Goal: Information Seeking & Learning: Learn about a topic

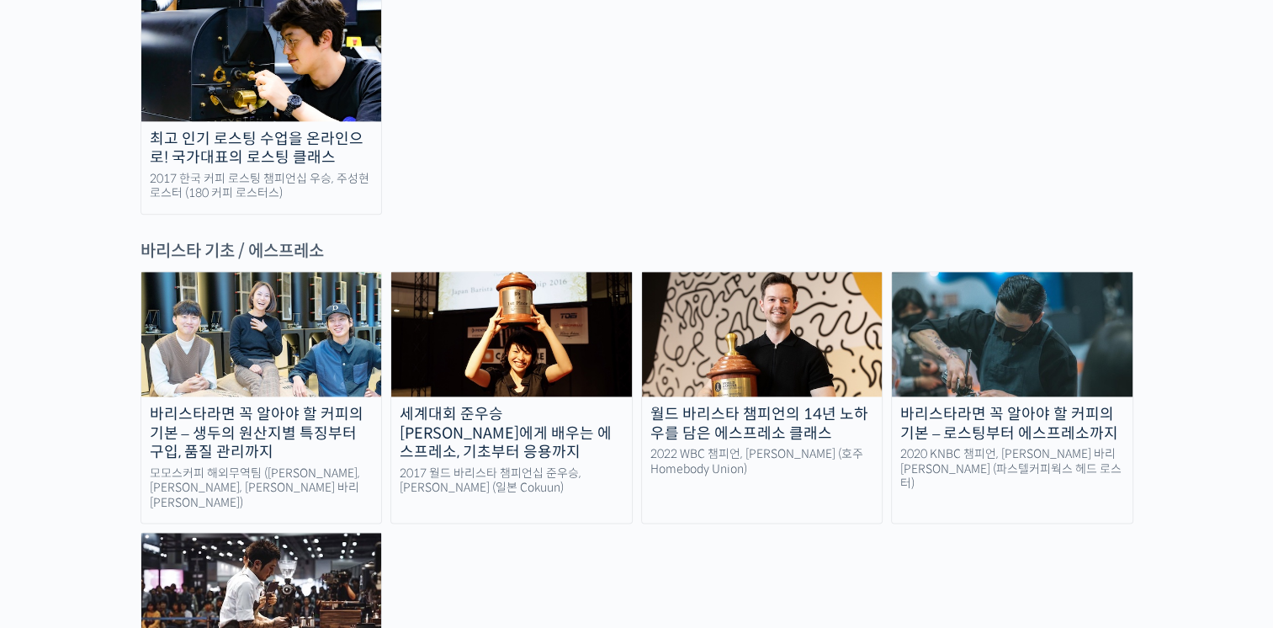
scroll to position [2104, 0]
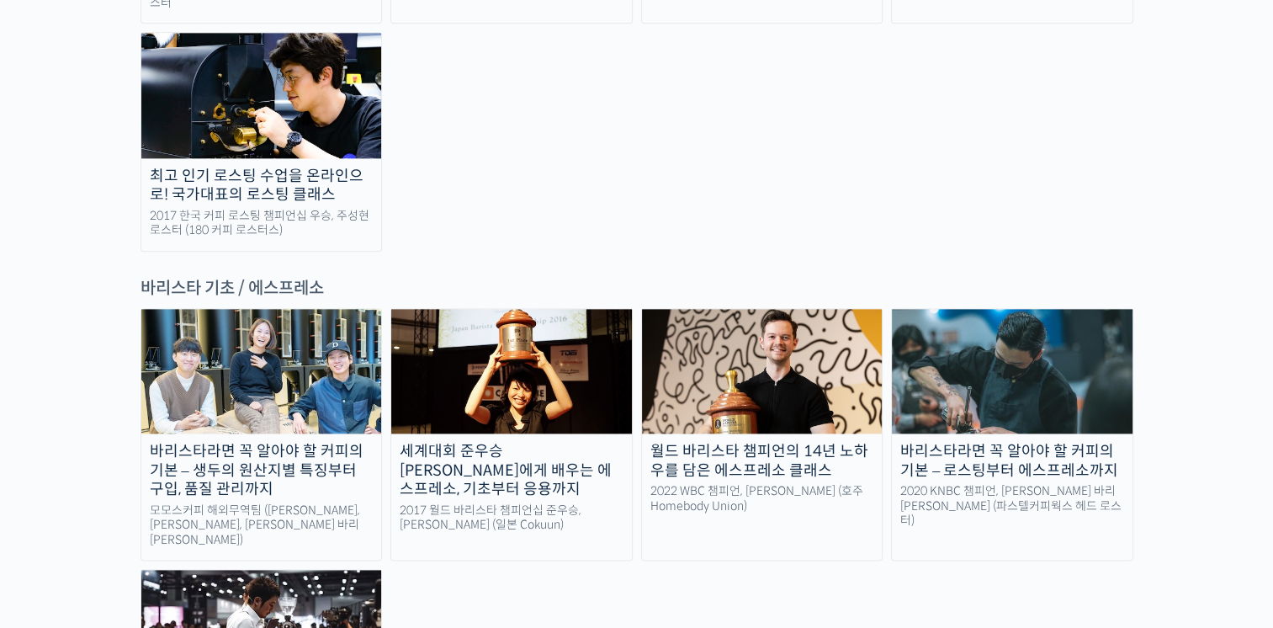
click at [295, 442] on div "바리스타라면 꼭 알아야 할 커피의 기본 – 생두의 원산지별 특징부터 구입, 품질 관리까지" at bounding box center [261, 470] width 241 height 57
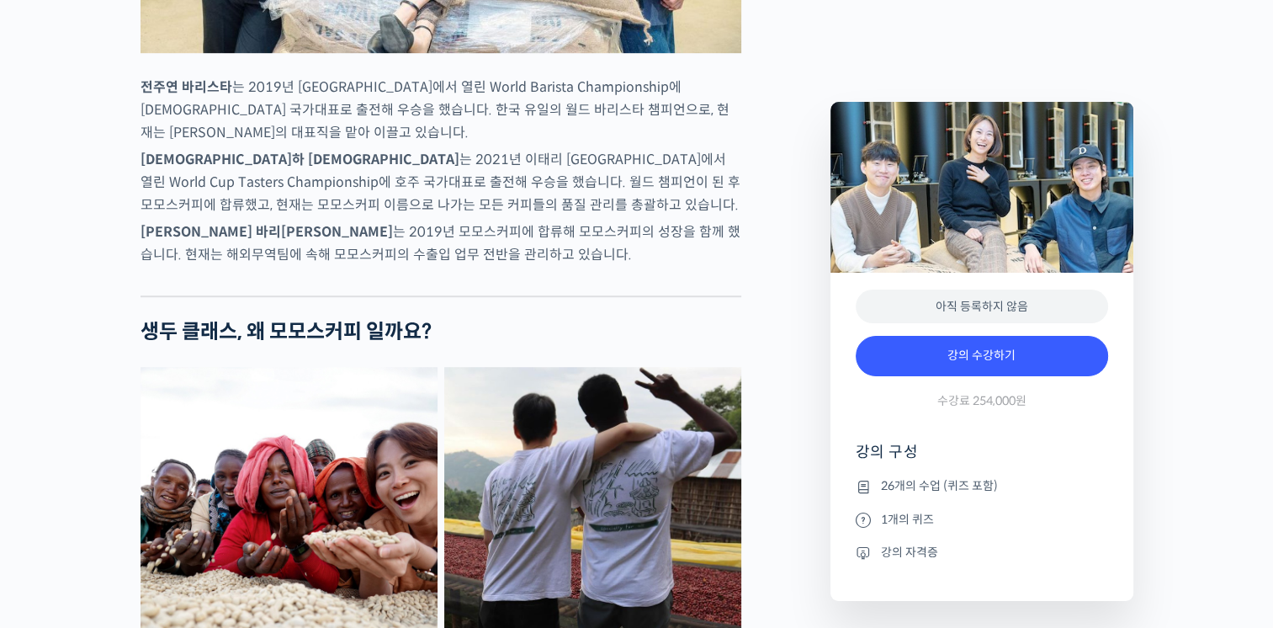
scroll to position [1094, 0]
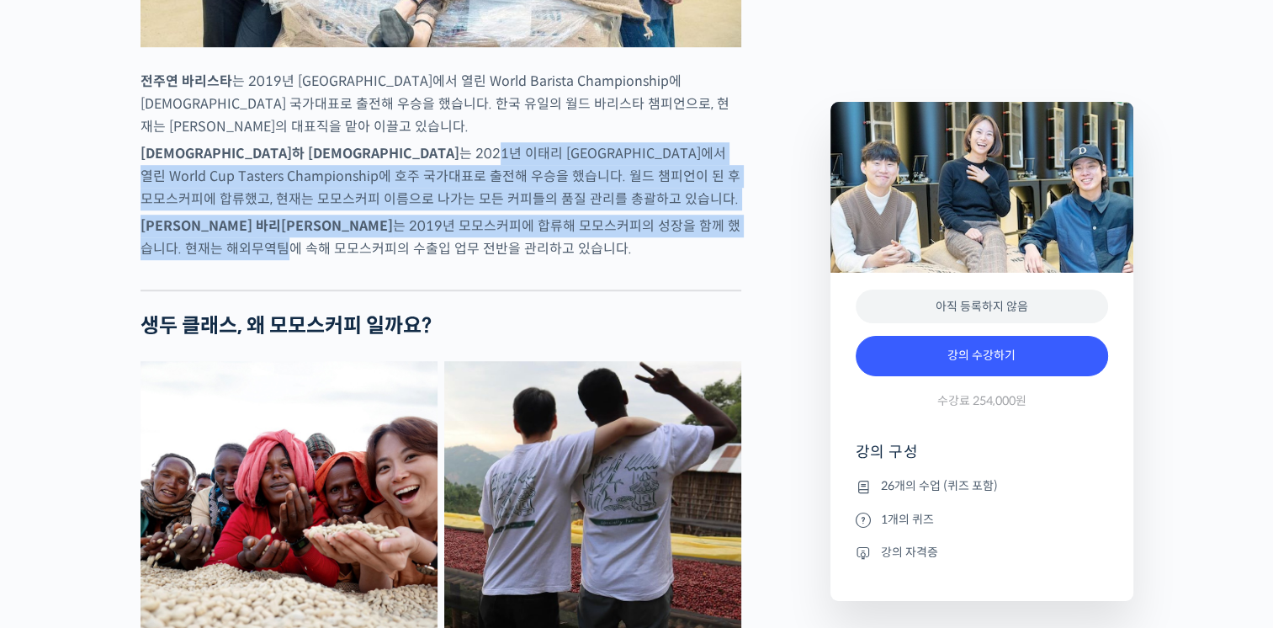
drag, startPoint x: 270, startPoint y: 203, endPoint x: 722, endPoint y: 300, distance: 462.4
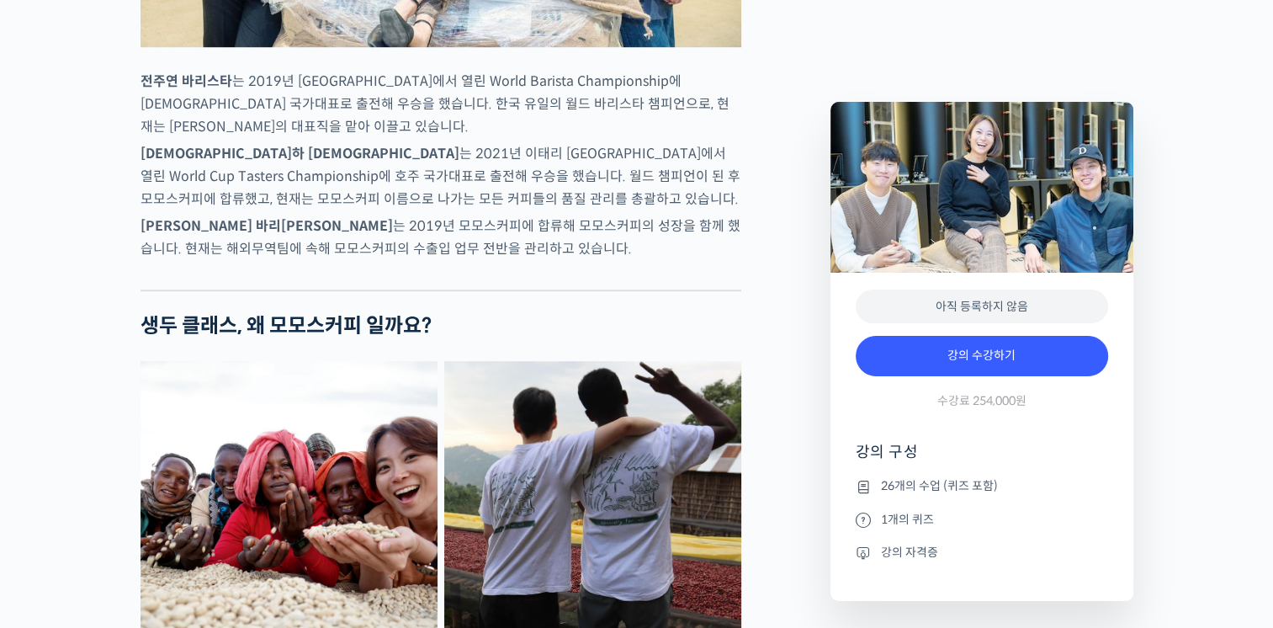
drag, startPoint x: 722, startPoint y: 300, endPoint x: 702, endPoint y: 316, distance: 25.8
click at [725, 260] on p "김한중 바리스타 는 2019년 모모스커피에 합류해 모모스커피의 성장을 함께 했습니다. 현재는 해외무역팀에 속해 모모스커피의 수출입 업무 전반을…" at bounding box center [441, 237] width 601 height 45
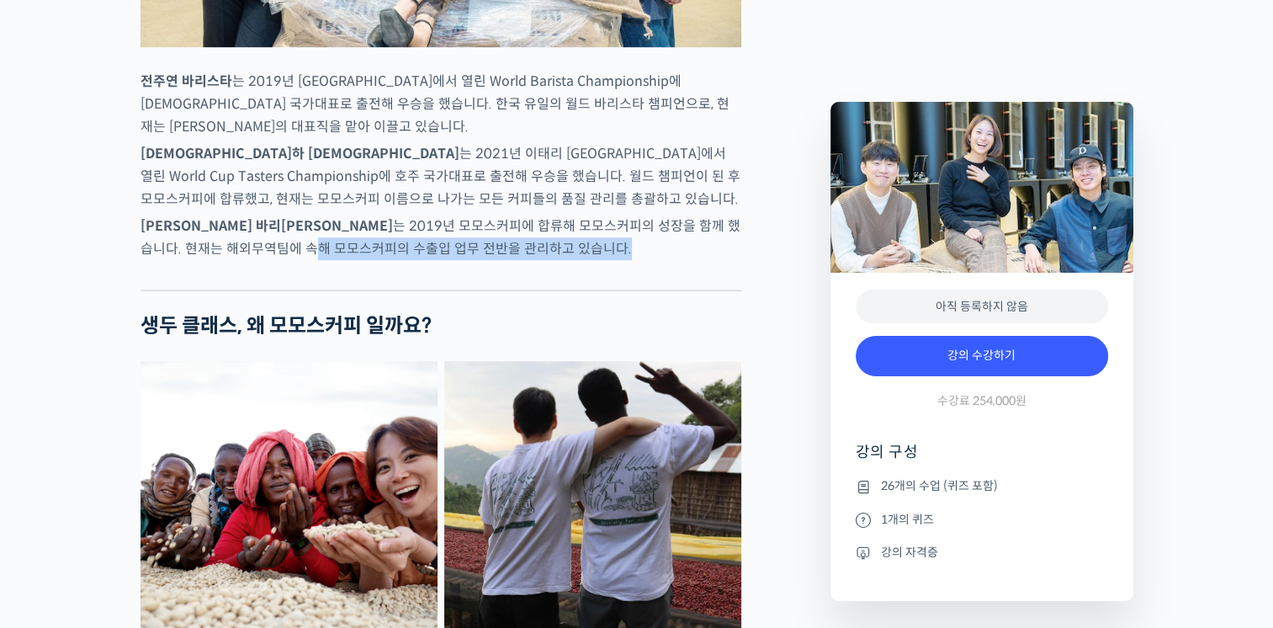
drag, startPoint x: 189, startPoint y: 313, endPoint x: 151, endPoint y: 310, distance: 37.2
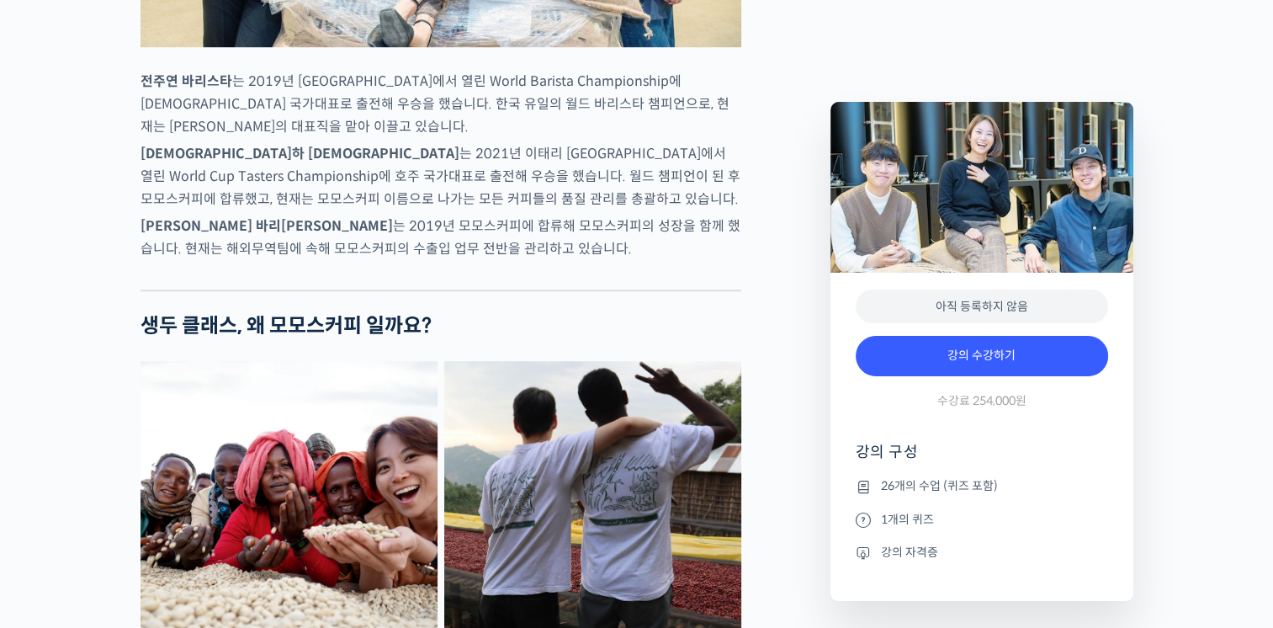
drag, startPoint x: 151, startPoint y: 310, endPoint x: 205, endPoint y: 282, distance: 59.9
click at [205, 235] on strong "김한중 바리스타" at bounding box center [267, 226] width 252 height 18
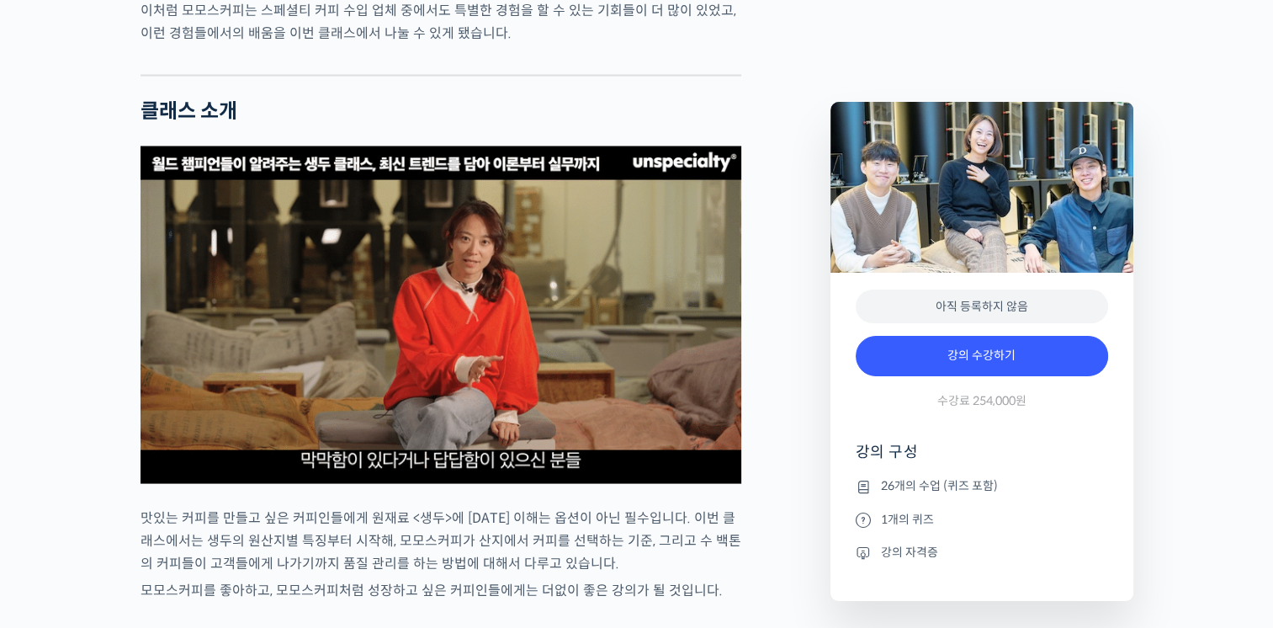
scroll to position [3114, 0]
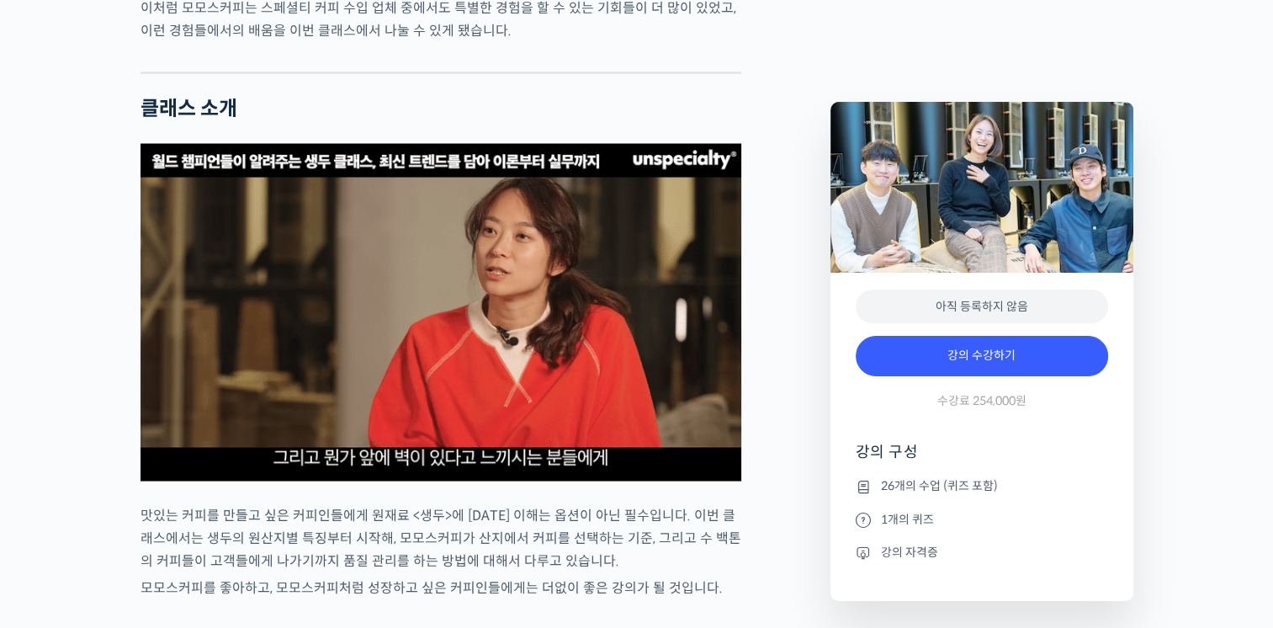
click at [439, 363] on img at bounding box center [441, 311] width 601 height 337
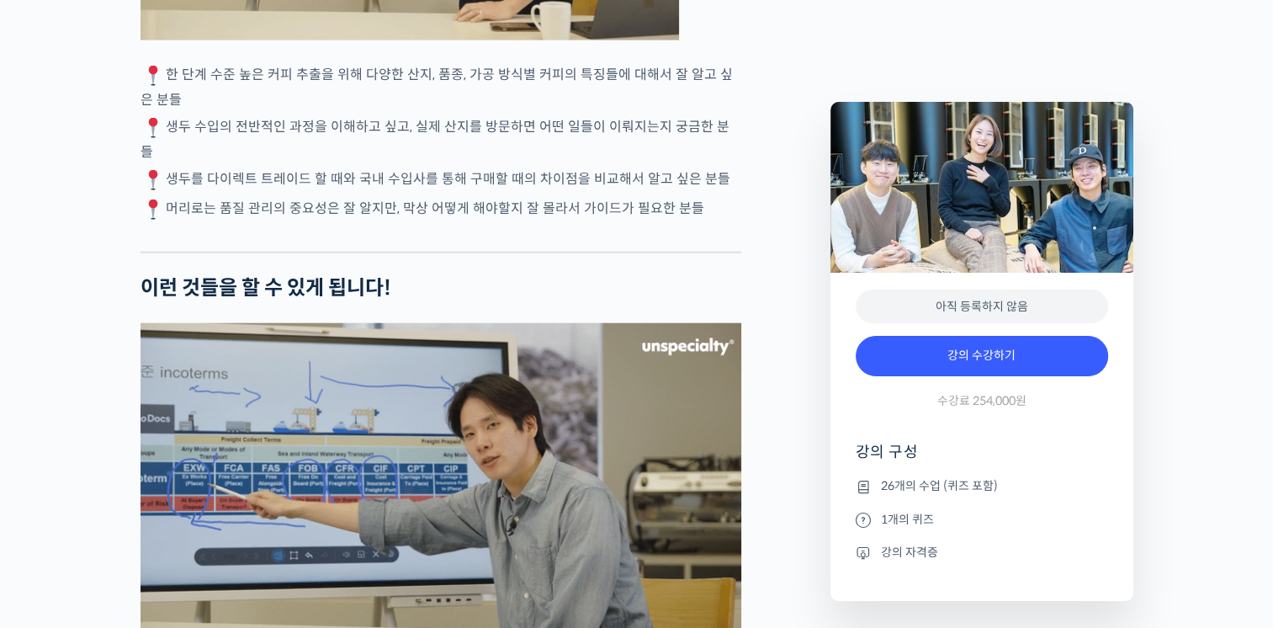
scroll to position [4461, 0]
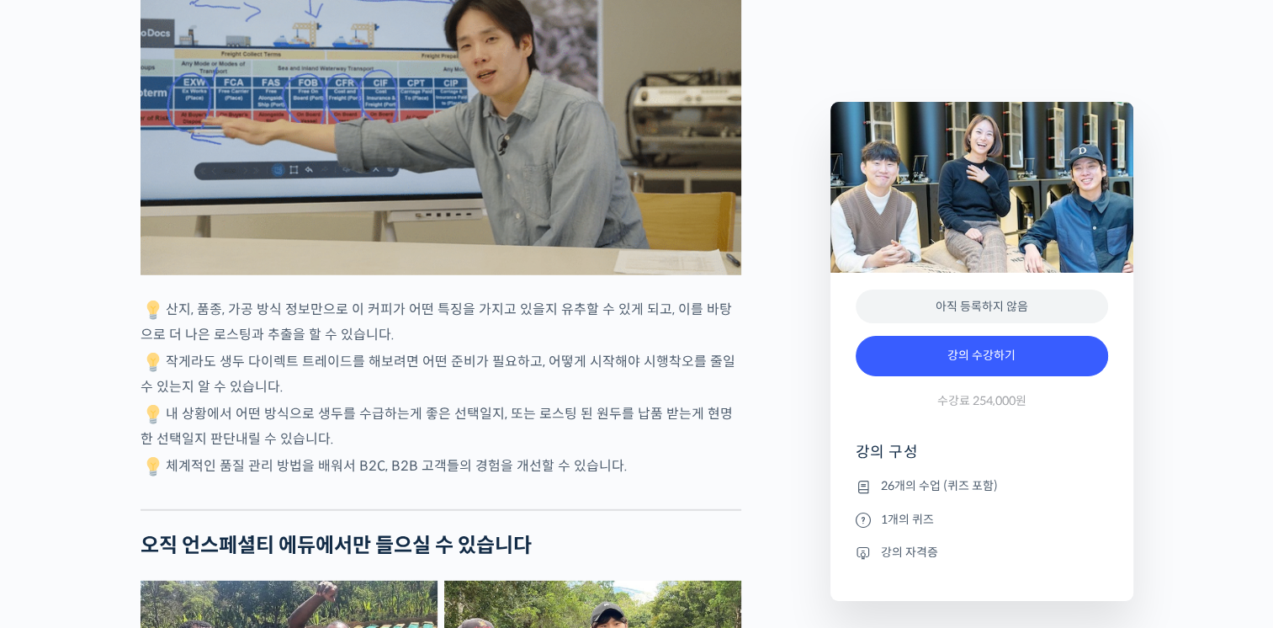
click at [546, 364] on div "모모스커피 해외무역팀을 소개합니다! 전주연 바리스타 는 2019년 미국 보스턴에서 열린 World Barista Championship에 한국…" at bounding box center [441, 8] width 601 height 7551
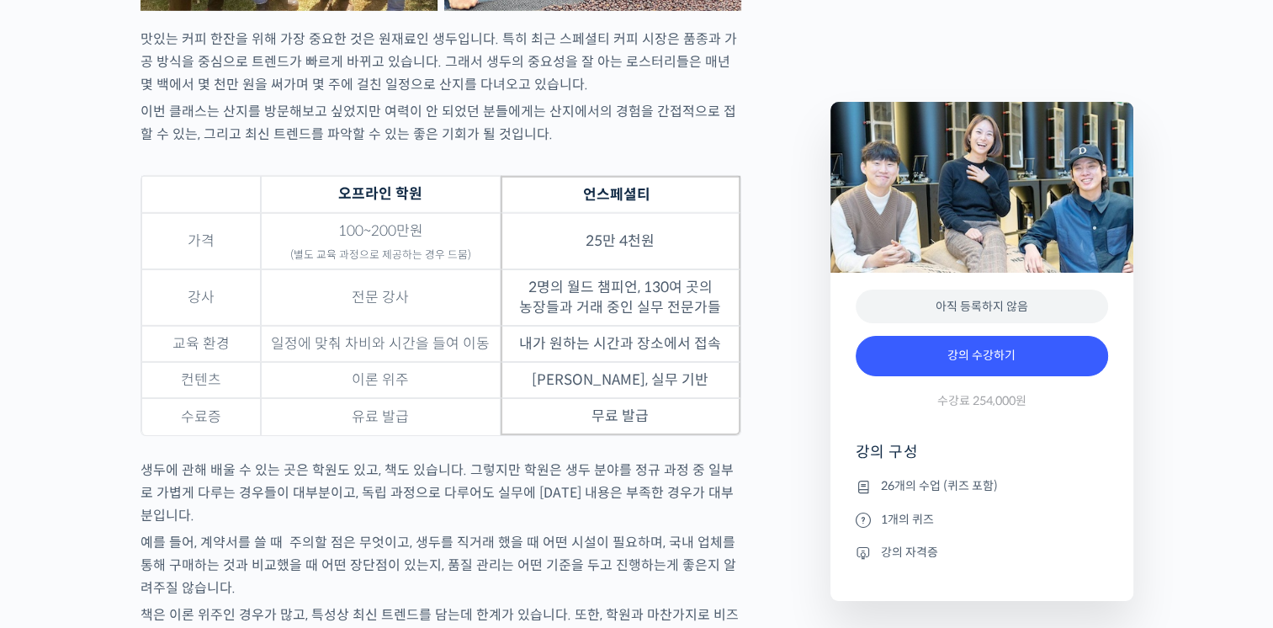
scroll to position [5302, 0]
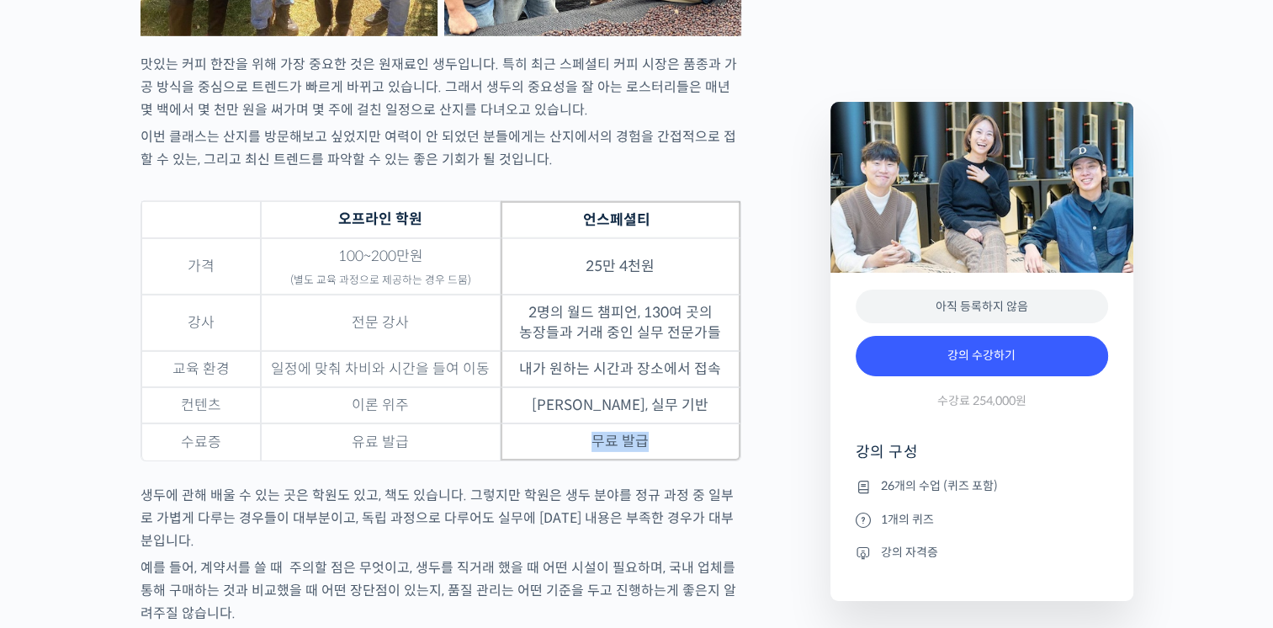
drag, startPoint x: 598, startPoint y: 460, endPoint x: 694, endPoint y: 460, distance: 95.9
click at [694, 460] on td "무료 발급" at bounding box center [621, 441] width 240 height 37
click at [695, 478] on figure "오프라인 학원 언스페셜티 가격 100~200만원 (별도 교육 과정으로 제공하는 경우 드뭄) 25만 4천원 강사 전문 강사 2명의 월드 챔피언,…" at bounding box center [441, 342] width 601 height 284
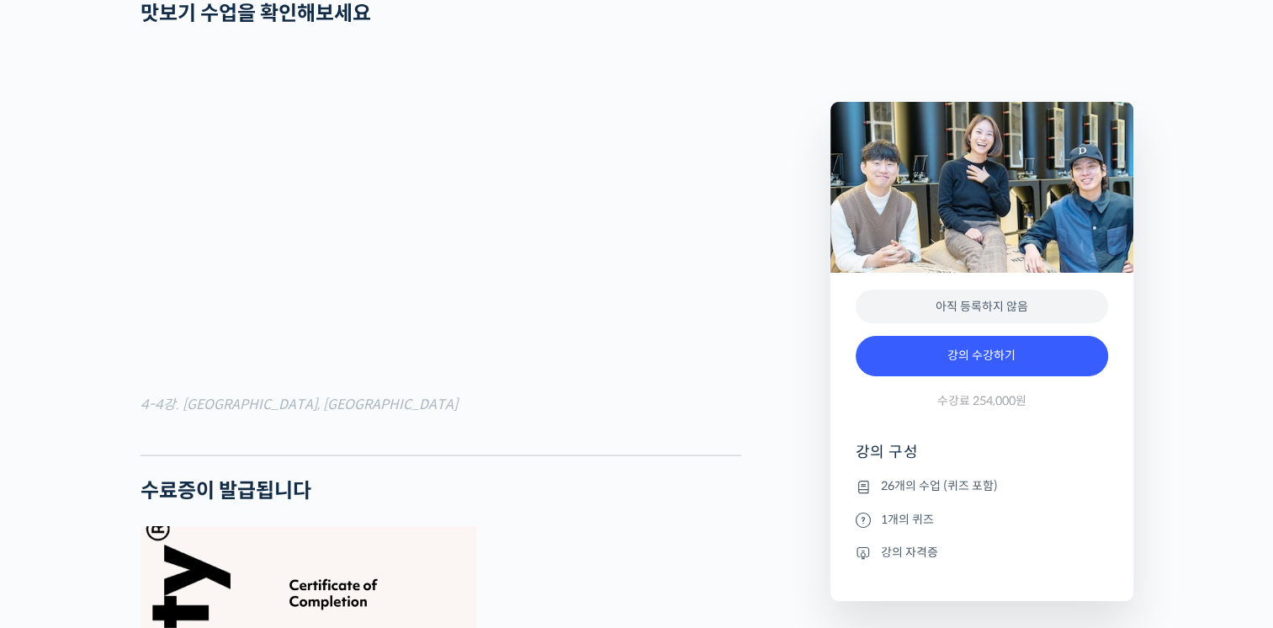
scroll to position [5976, 0]
